Goal: Task Accomplishment & Management: Use online tool/utility

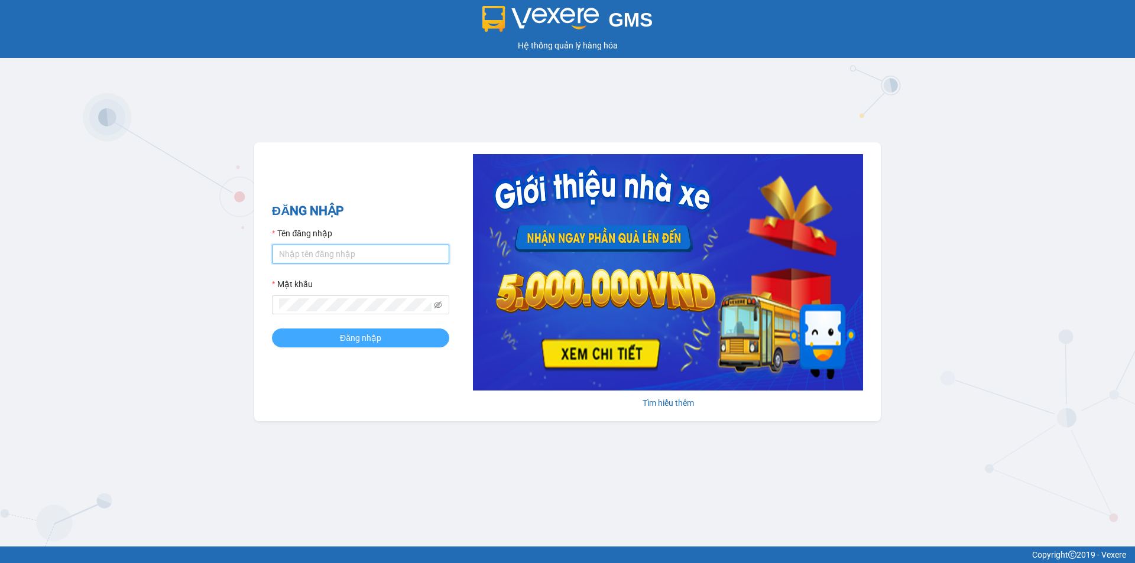
type input "tronghoang.apq"
click at [329, 344] on button "Đăng nhập" at bounding box center [360, 338] width 177 height 19
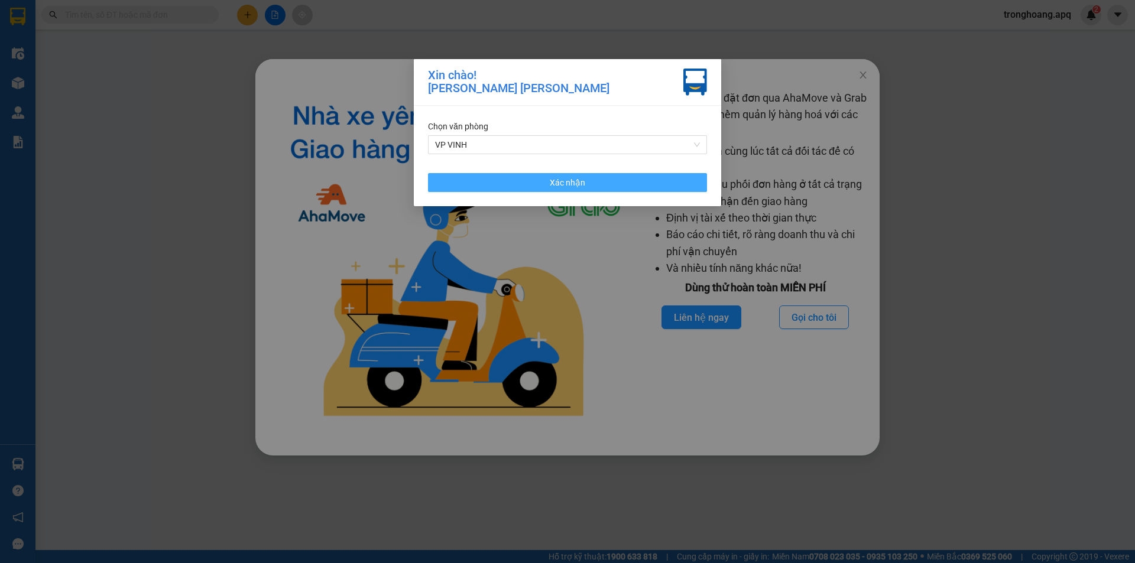
click at [485, 186] on button "Xác nhận" at bounding box center [567, 182] width 279 height 19
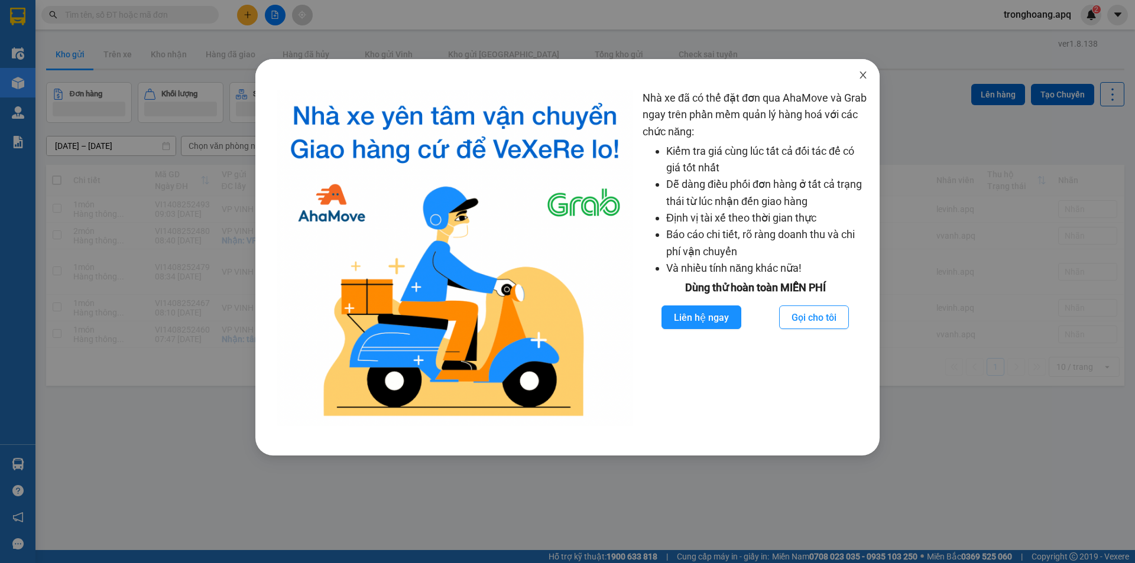
click at [876, 69] on span "Close" at bounding box center [863, 75] width 33 height 33
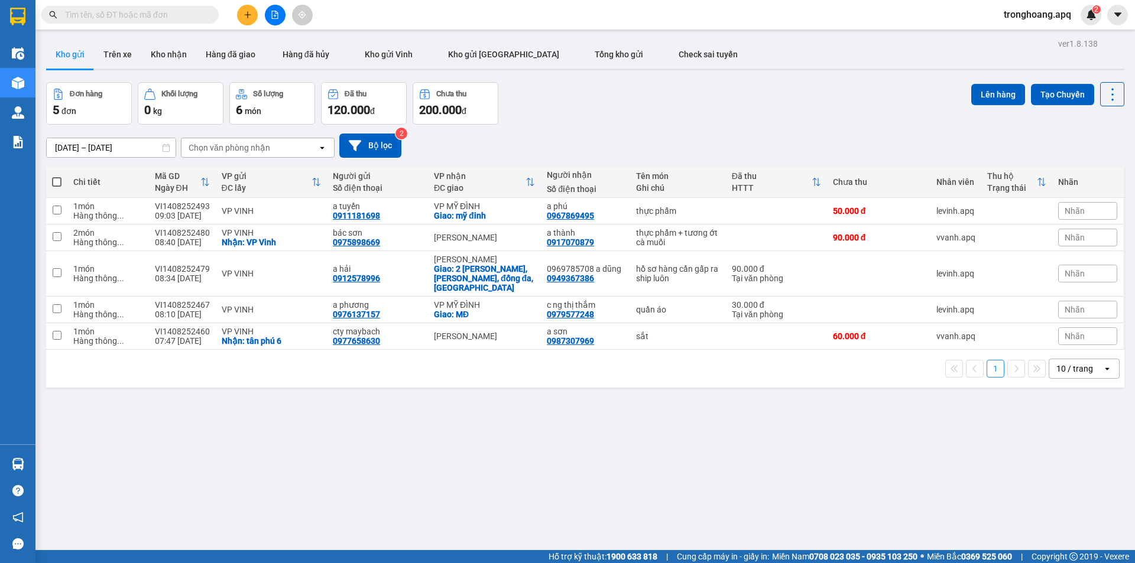
click at [184, 17] on input "text" at bounding box center [135, 14] width 140 height 13
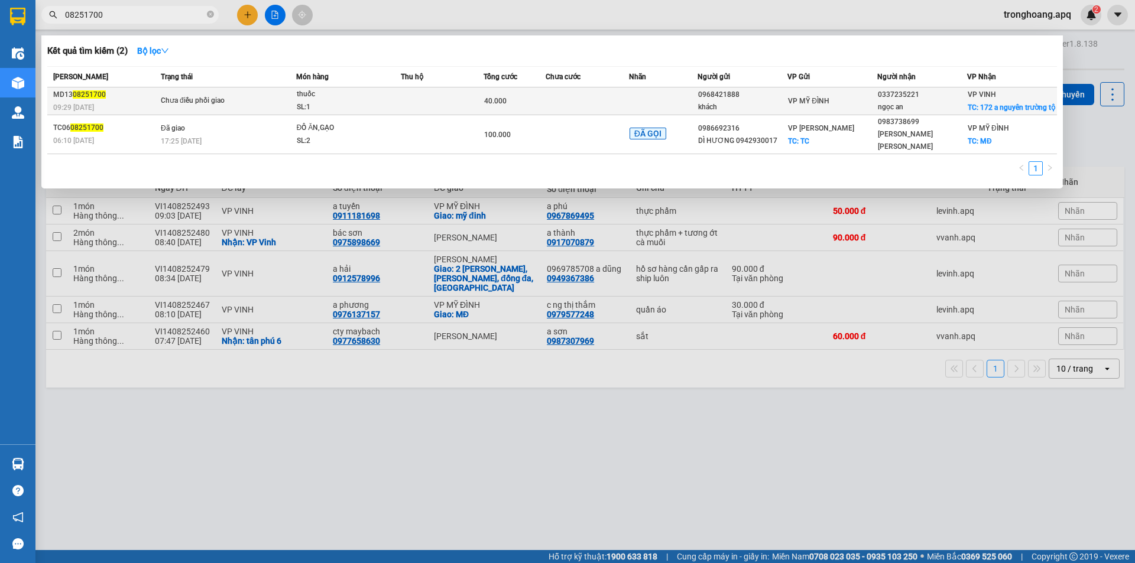
type input "08251700"
click at [417, 104] on td at bounding box center [442, 101] width 83 height 28
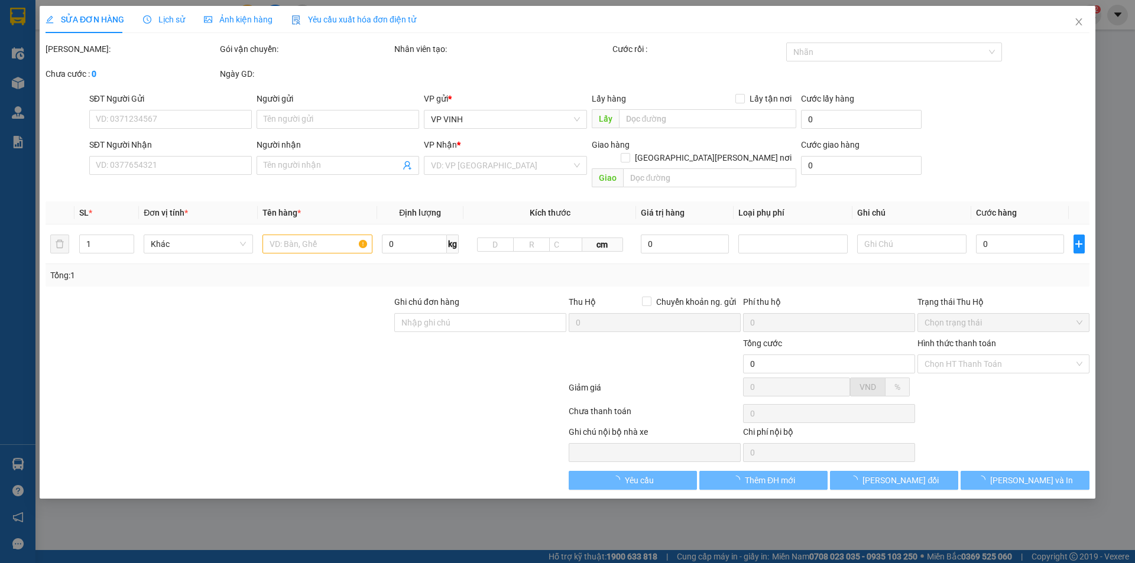
type input "0968421888"
type input "khách"
type input "0337235221"
type input "ngọc an"
checkbox input "true"
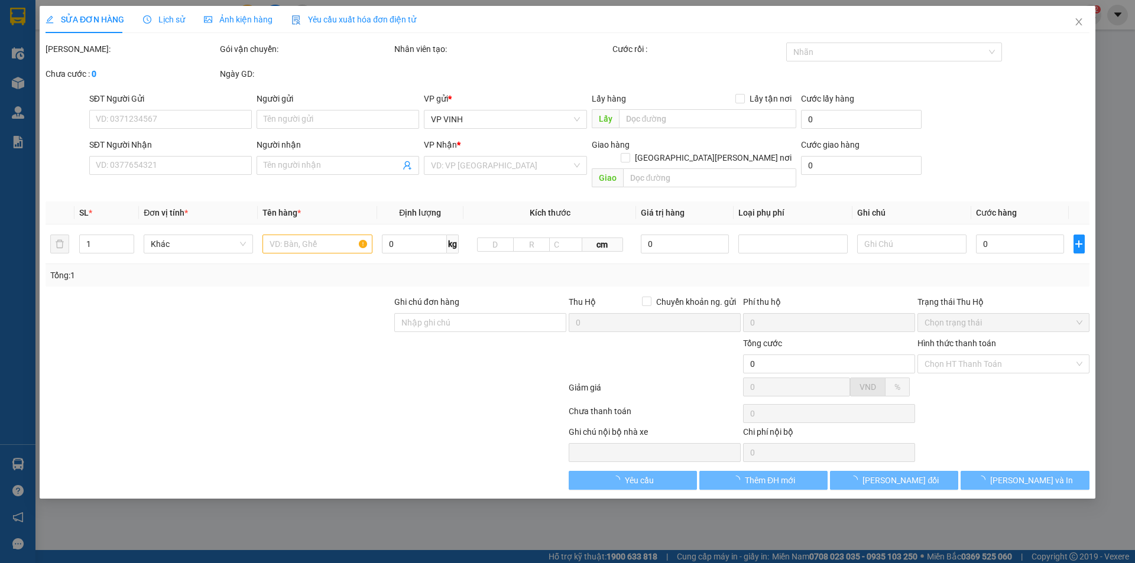
type input "172 a nguyên trường tộ"
type input "40.000"
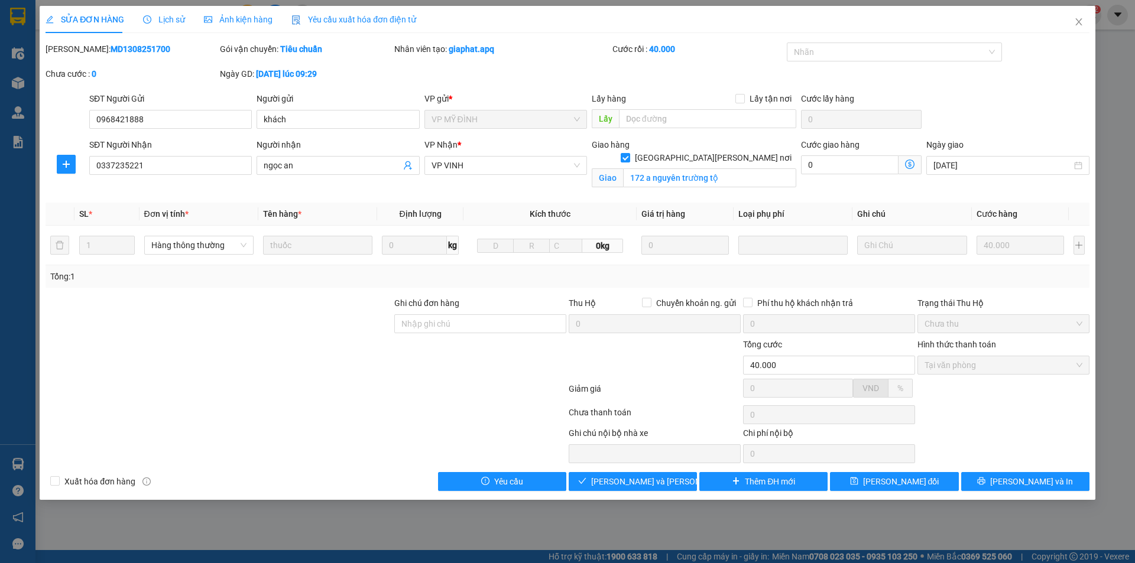
click at [163, 18] on span "Lịch sử" at bounding box center [164, 19] width 42 height 9
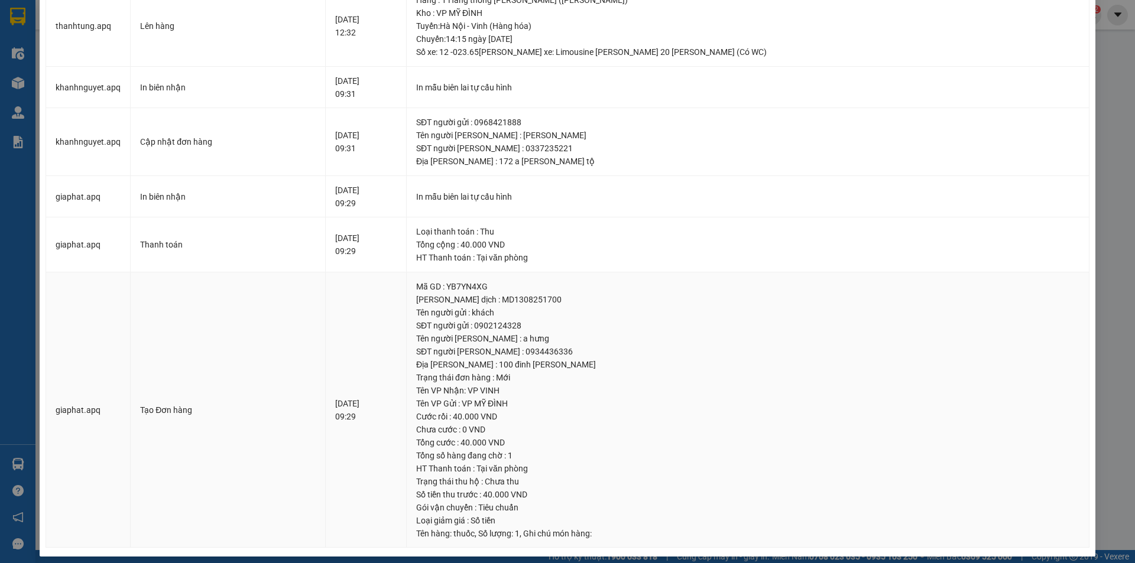
scroll to position [303, 0]
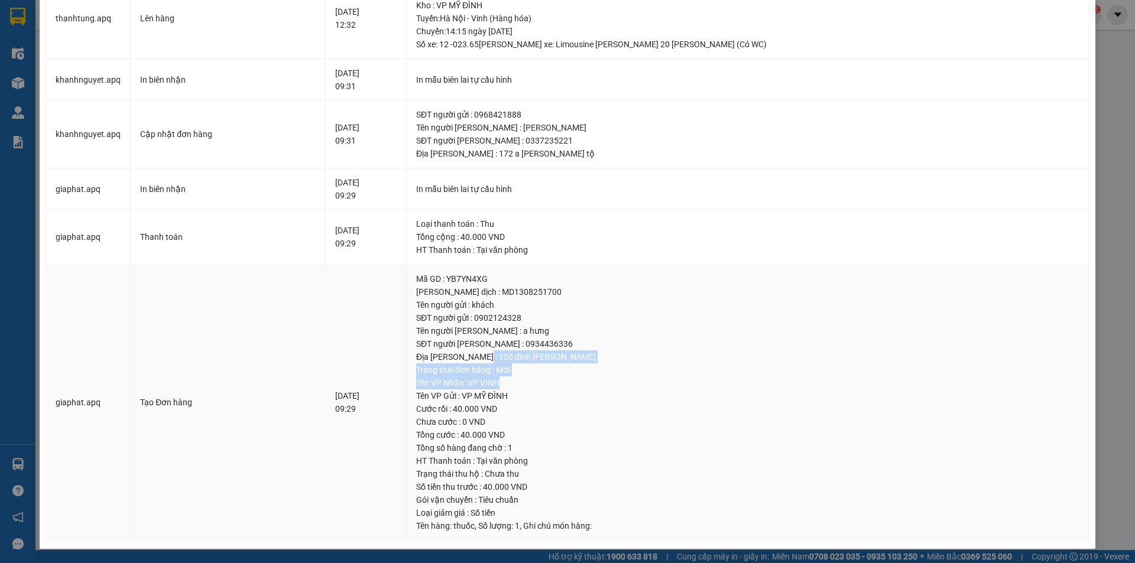
drag, startPoint x: 566, startPoint y: 354, endPoint x: 665, endPoint y: 379, distance: 102.5
click at [665, 379] on td "Mã GD : YB7YN4XG Mã giao dịch : MD1308251700 Tên người gửi : khách SĐT người gử…" at bounding box center [748, 403] width 683 height 276
click at [584, 387] on div "Tên VP Nhận: VP VINH" at bounding box center [747, 383] width 663 height 13
drag, startPoint x: 564, startPoint y: 350, endPoint x: 619, endPoint y: 365, distance: 56.9
click at [619, 365] on td "Mã GD : YB7YN4XG Mã giao dịch : MD1308251700 Tên người gửi : khách SĐT người gử…" at bounding box center [748, 403] width 683 height 276
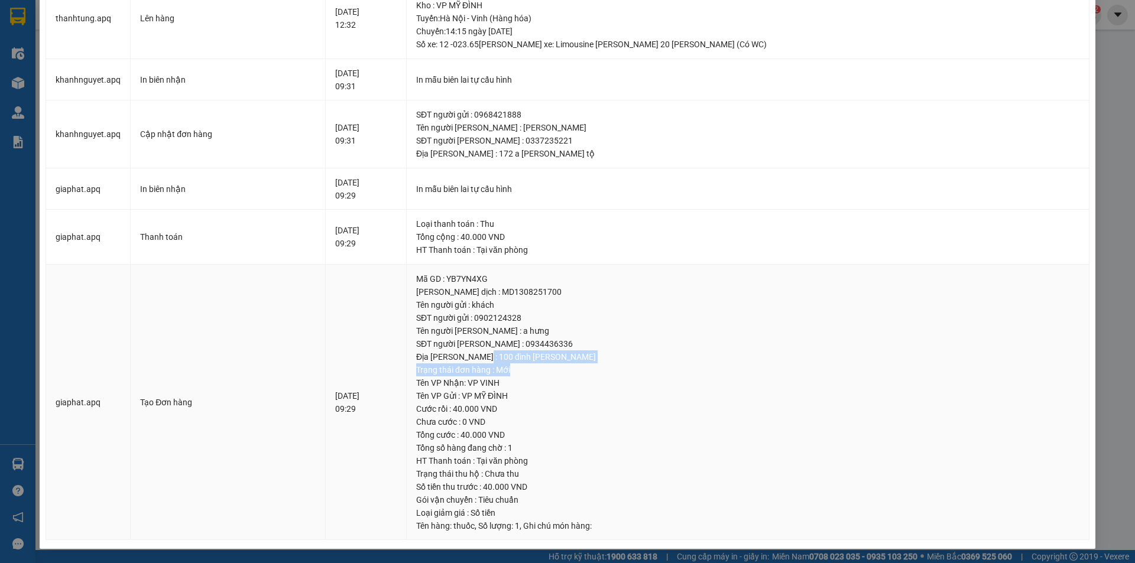
click at [588, 357] on div "Địa [PERSON_NAME] : 100 đinh [PERSON_NAME]" at bounding box center [747, 357] width 663 height 13
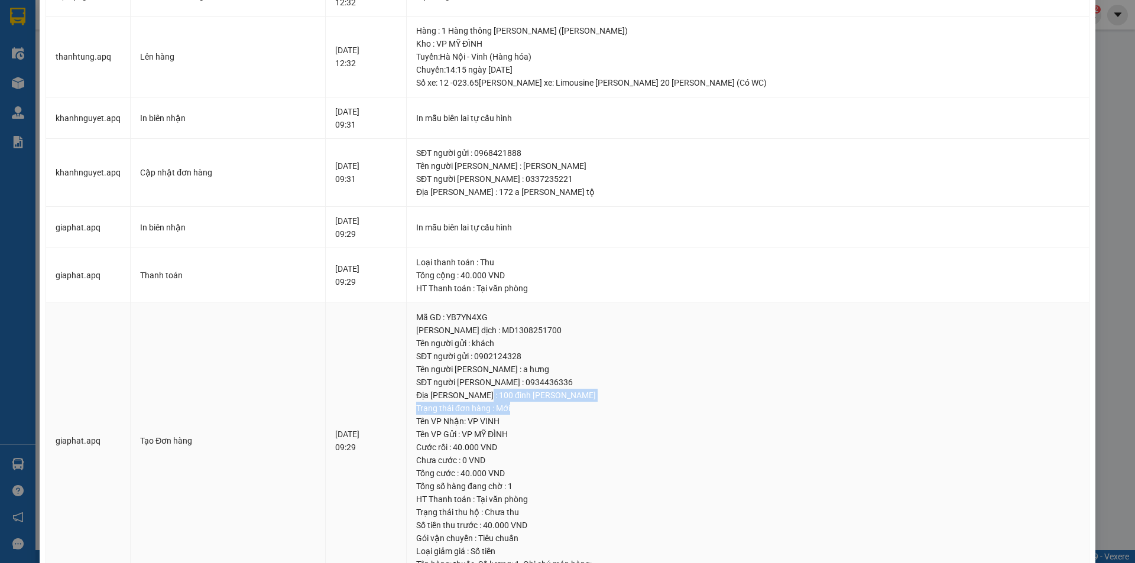
scroll to position [244, 0]
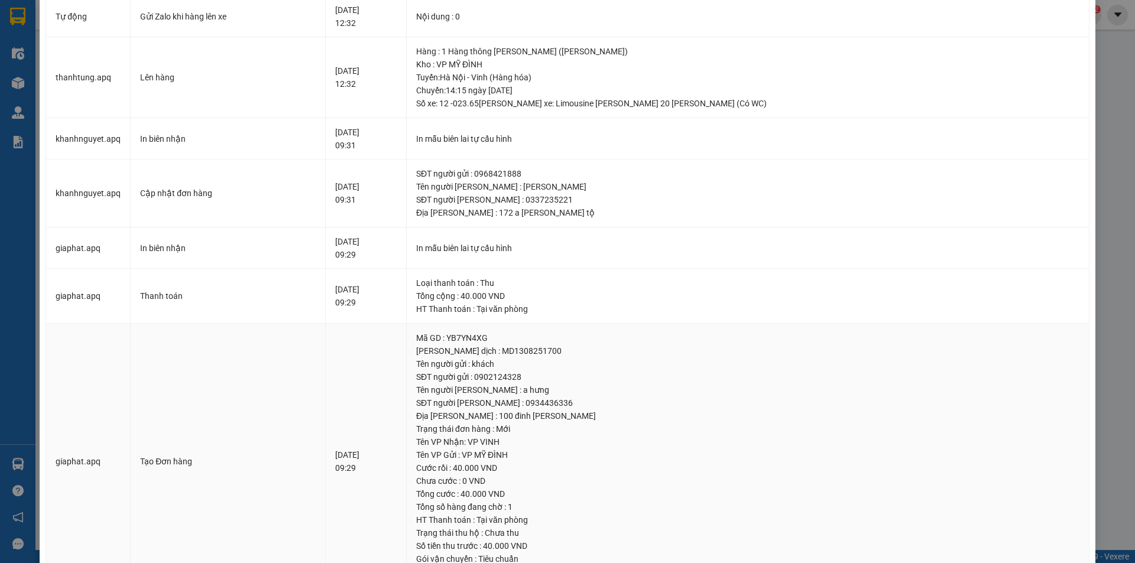
click at [578, 372] on div "SĐT người gửi : 0902124328" at bounding box center [747, 377] width 663 height 13
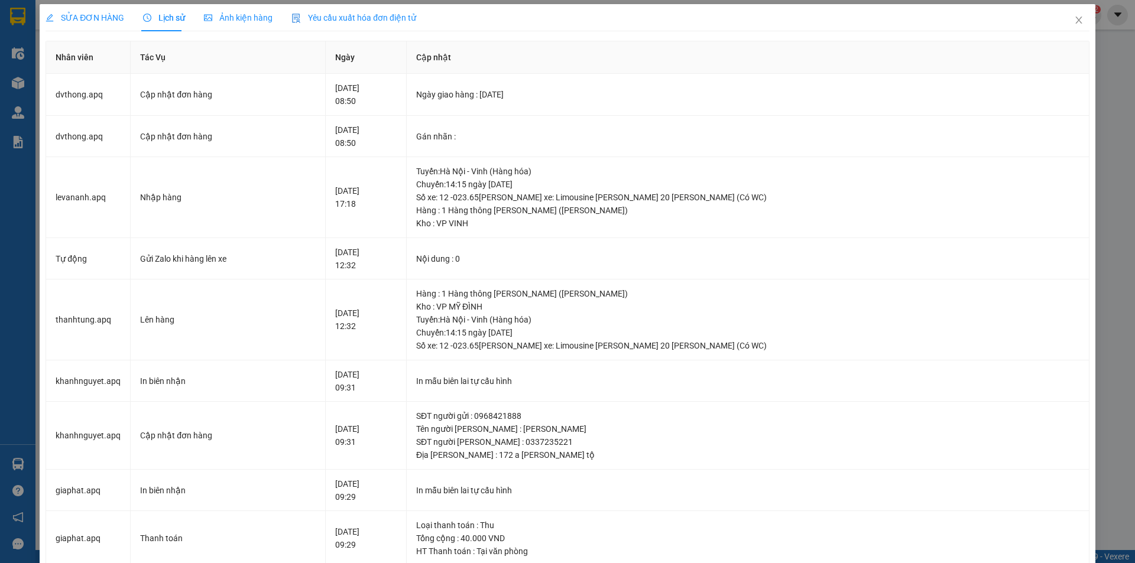
scroll to position [0, 0]
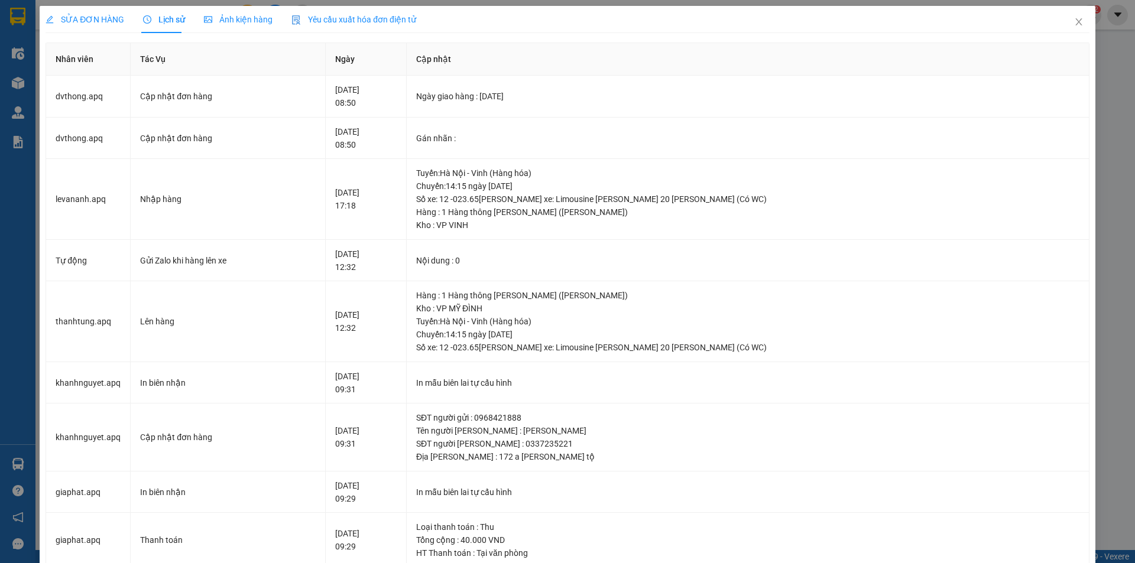
click at [100, 21] on span "SỬA ĐƠN HÀNG" at bounding box center [85, 19] width 79 height 9
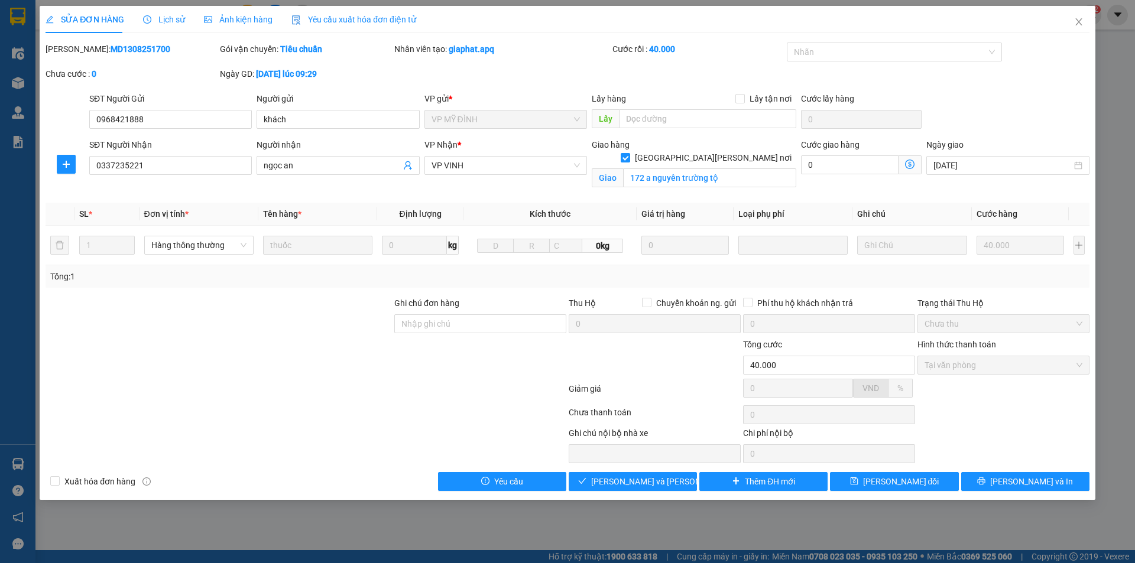
click at [153, 15] on span "Lịch sử" at bounding box center [164, 19] width 42 height 9
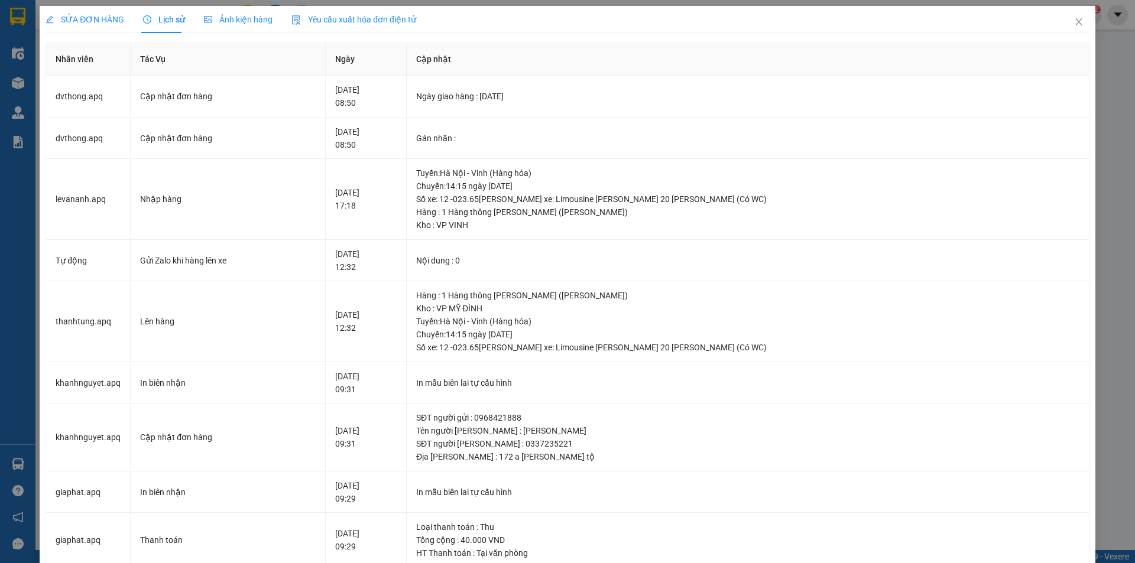
click at [106, 19] on span "SỬA ĐƠN HÀNG" at bounding box center [85, 19] width 79 height 9
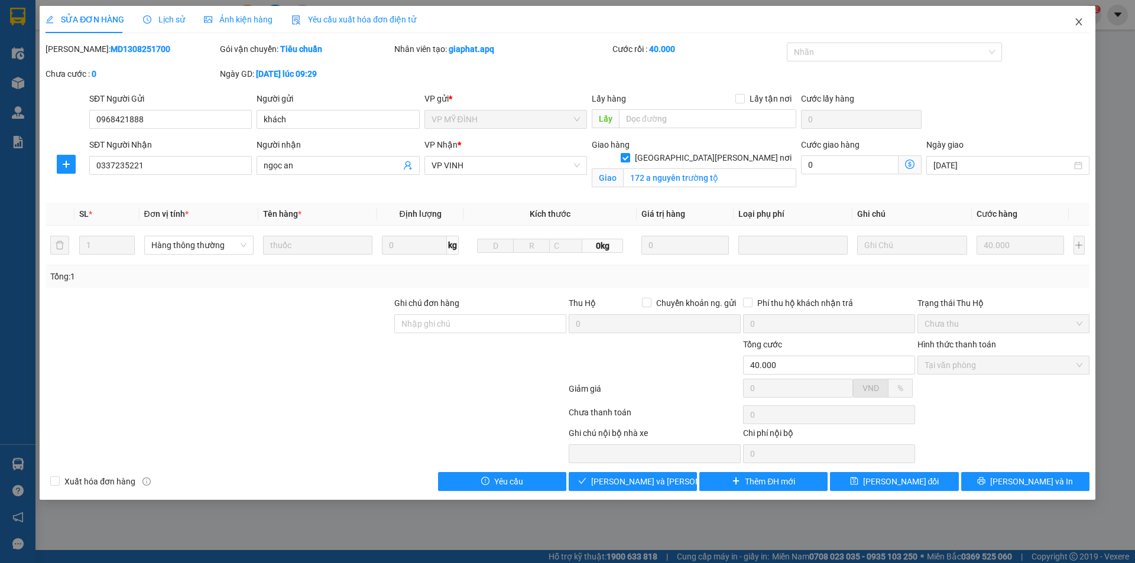
click at [1080, 22] on icon "close" at bounding box center [1078, 21] width 7 height 7
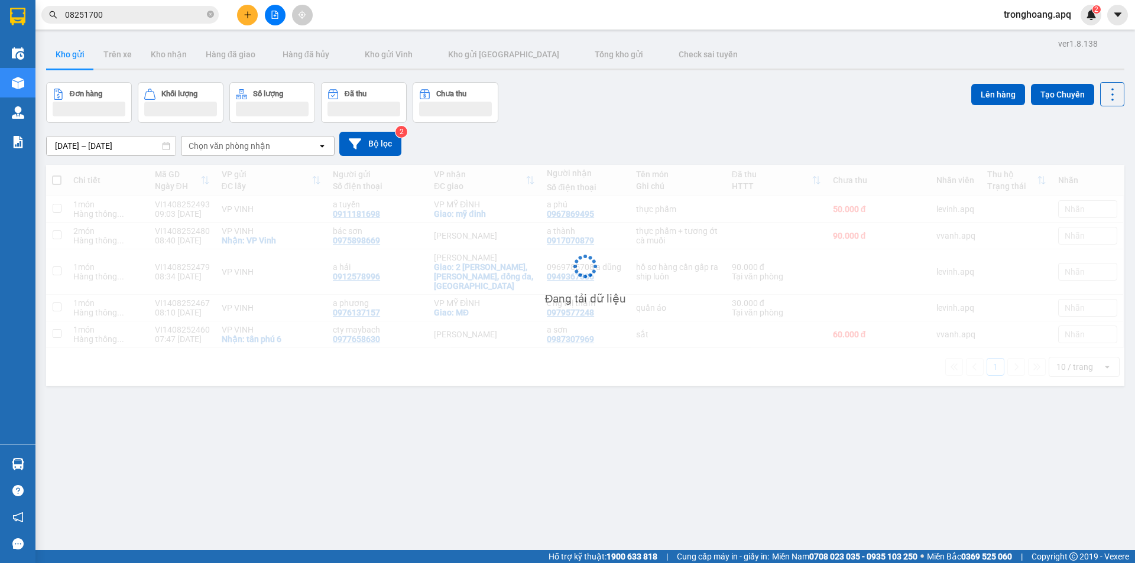
click at [655, 116] on div "Đơn hàng Khối lượng Số lượng Đã thu Chưa thu Lên hàng Tạo Chuyến" at bounding box center [585, 102] width 1078 height 41
